Goal: Information Seeking & Learning: Find specific fact

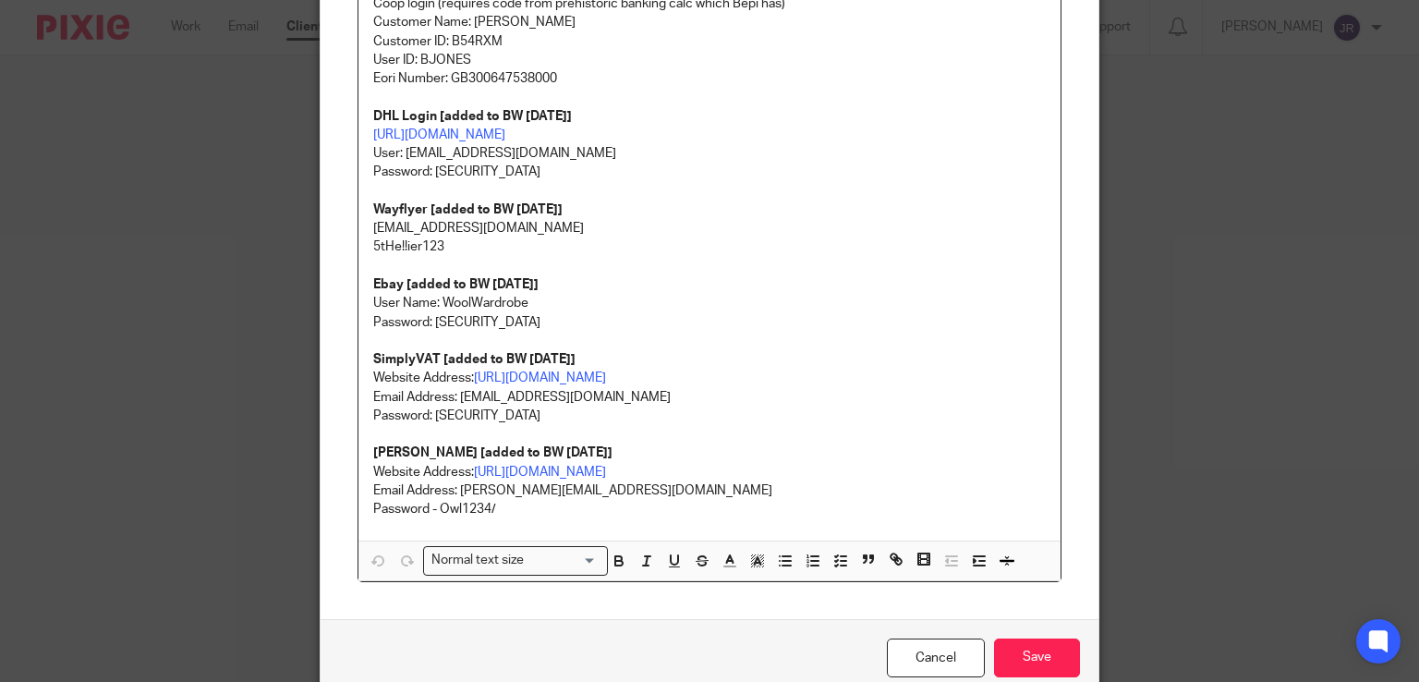
scroll to position [736, 0]
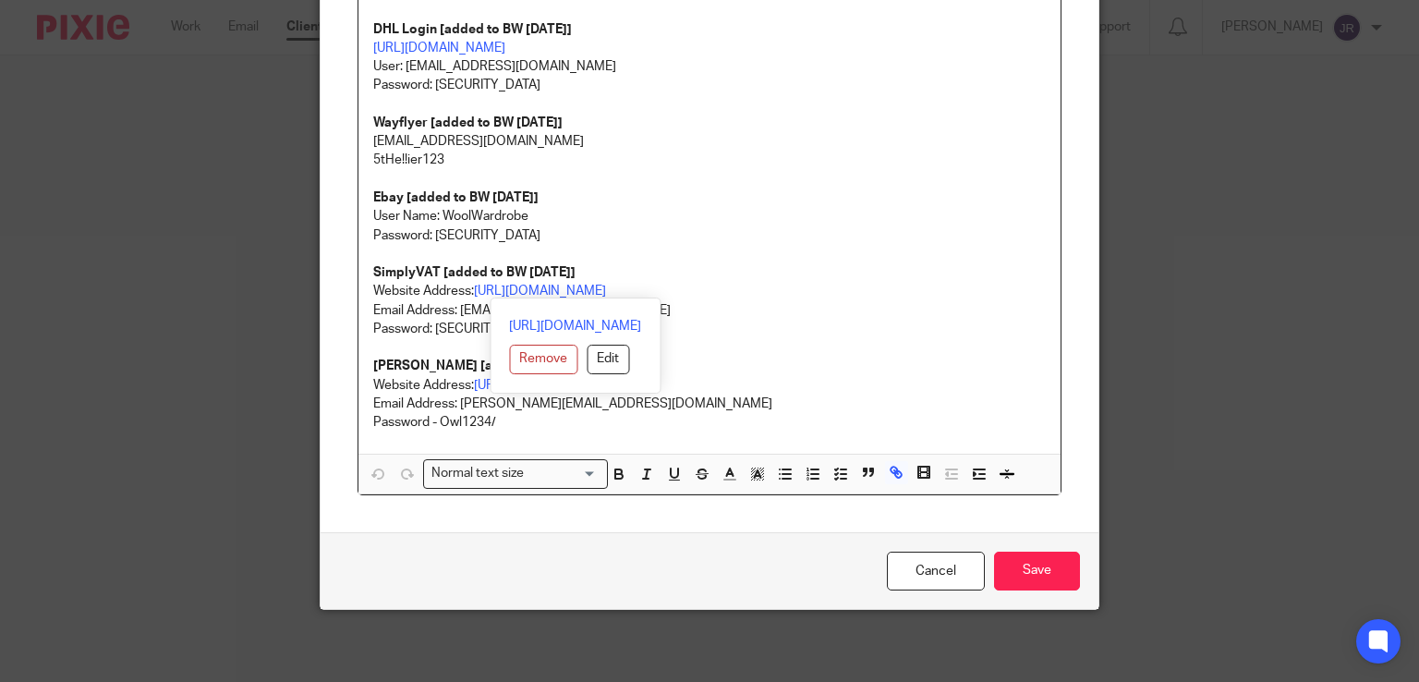
drag, startPoint x: 672, startPoint y: 289, endPoint x: 469, endPoint y: 290, distance: 202.3
click at [469, 290] on p "SimplyVAT [added to BW [DATE]] Website Address: [URL][DOMAIN_NAME]" at bounding box center [709, 282] width 673 height 38
copy link "[URL][DOMAIN_NAME]"
copy p "[URL][DOMAIN_NAME]"
click at [1143, 260] on div "Edit note Content Invoice Gmail Email Address: [EMAIL_ADDRESS][DOMAIN_NAME] Pas…" at bounding box center [709, 341] width 1419 height 682
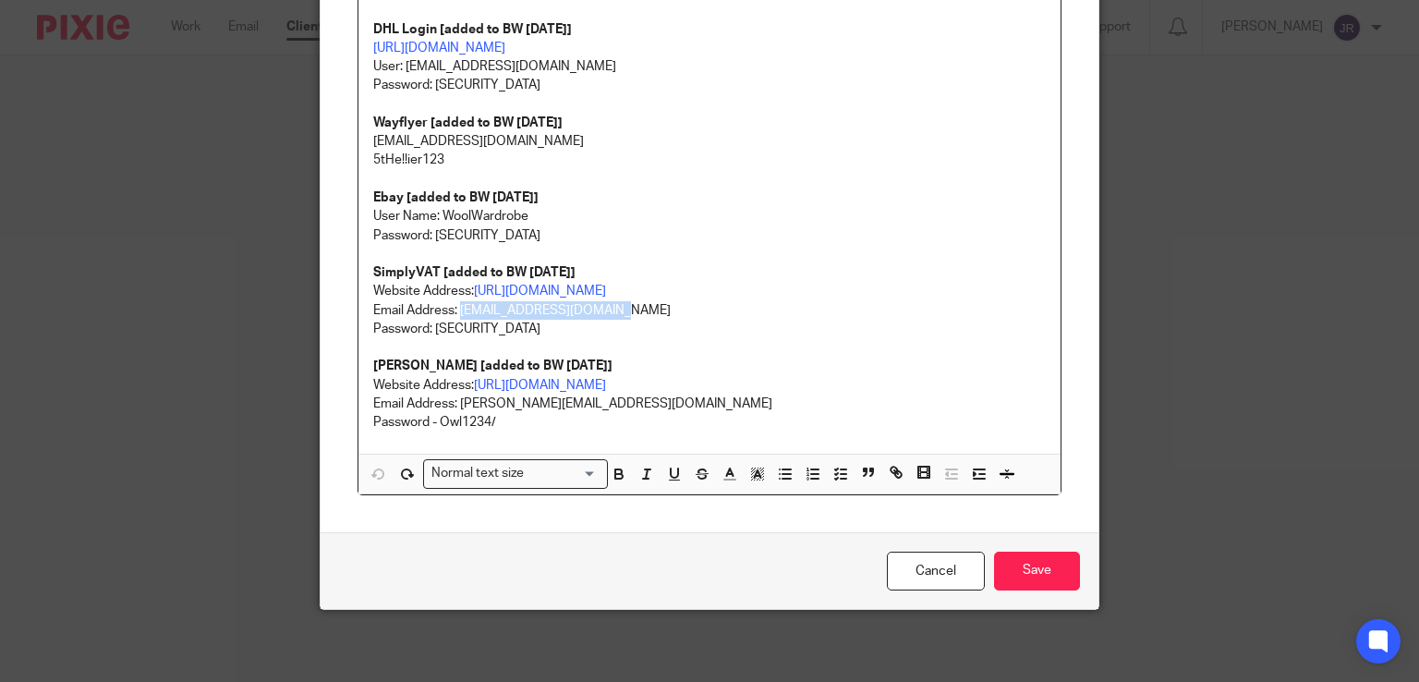
drag, startPoint x: 610, startPoint y: 309, endPoint x: 454, endPoint y: 309, distance: 155.2
click at [454, 309] on p "Email Address: [EMAIL_ADDRESS][DOMAIN_NAME]" at bounding box center [709, 310] width 673 height 18
copy p "[EMAIL_ADDRESS][DOMAIN_NAME]"
drag, startPoint x: 467, startPoint y: 325, endPoint x: 429, endPoint y: 322, distance: 38.9
click at [429, 322] on p "Password: [SECURITY_DATA]" at bounding box center [709, 329] width 673 height 18
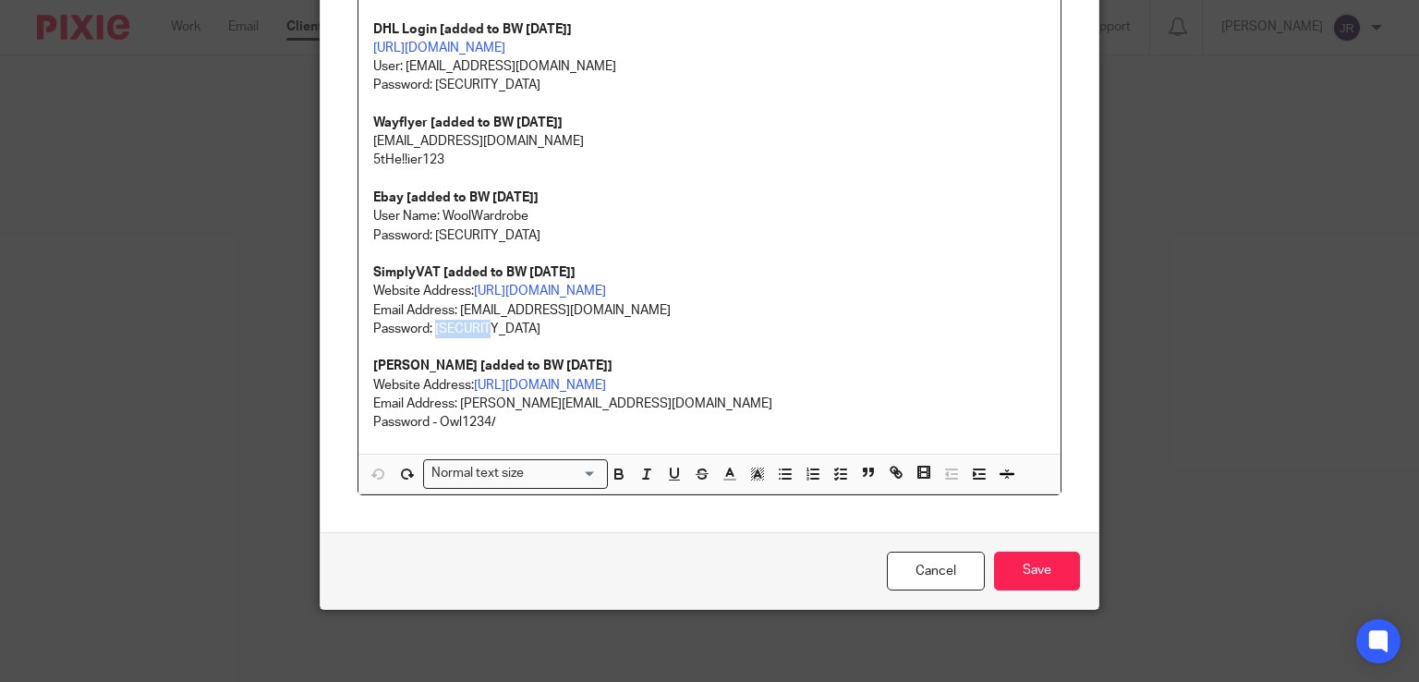
copy p "Owl1234/"
